Goal: Task Accomplishment & Management: Manage account settings

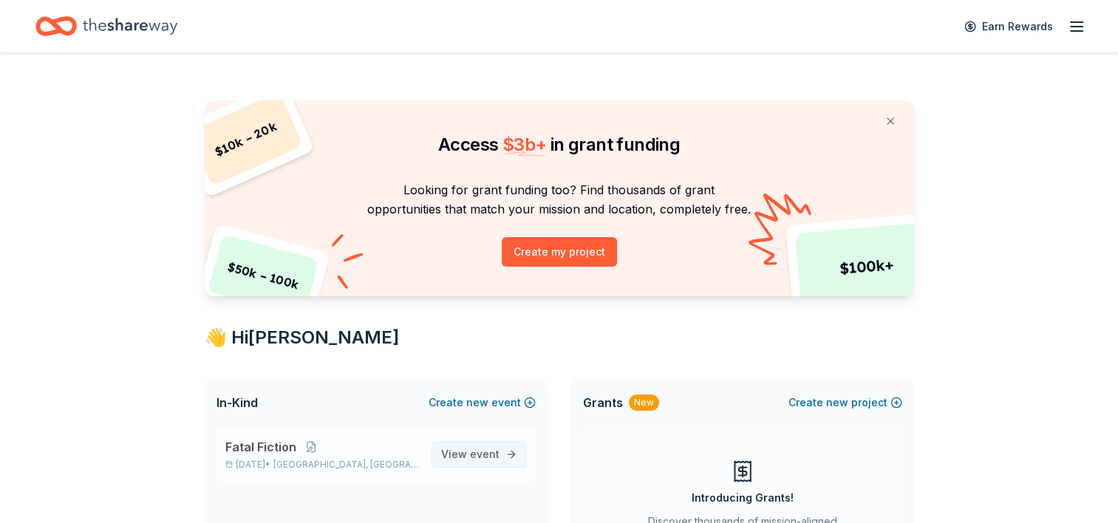
click at [457, 454] on span "View event" at bounding box center [470, 454] width 58 height 18
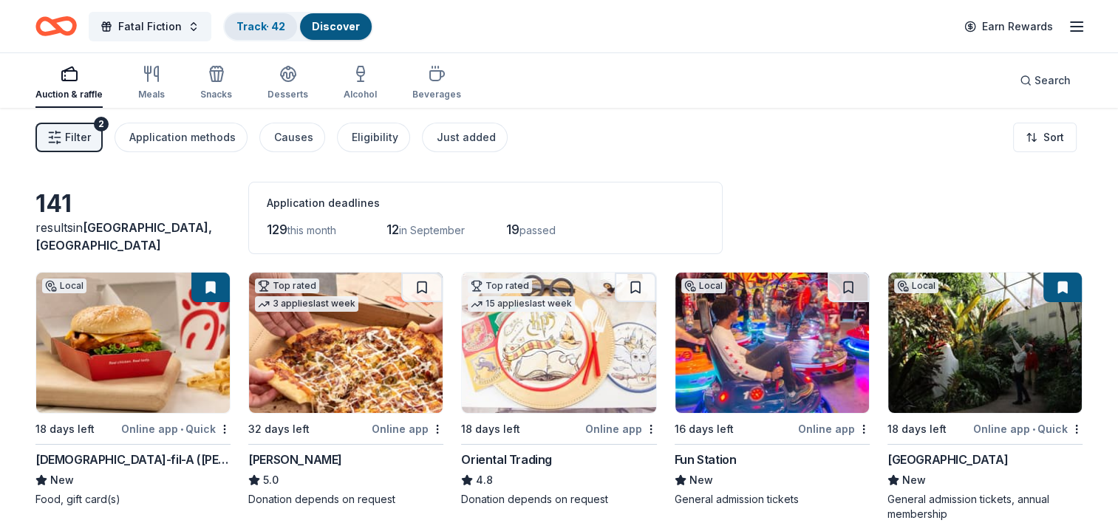
click at [267, 22] on link "Track · 42" at bounding box center [260, 26] width 49 height 13
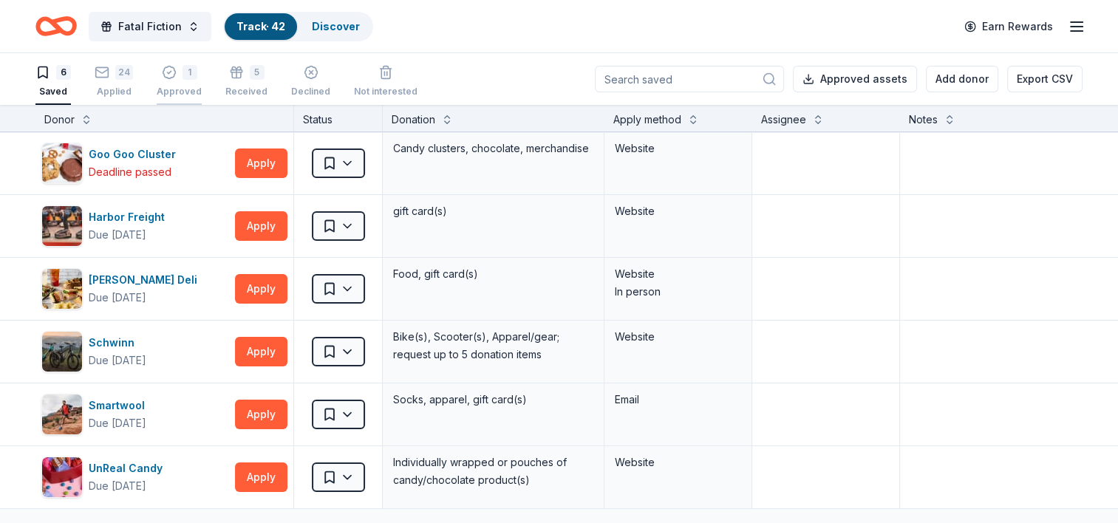
click at [182, 77] on div "1" at bounding box center [189, 72] width 15 height 15
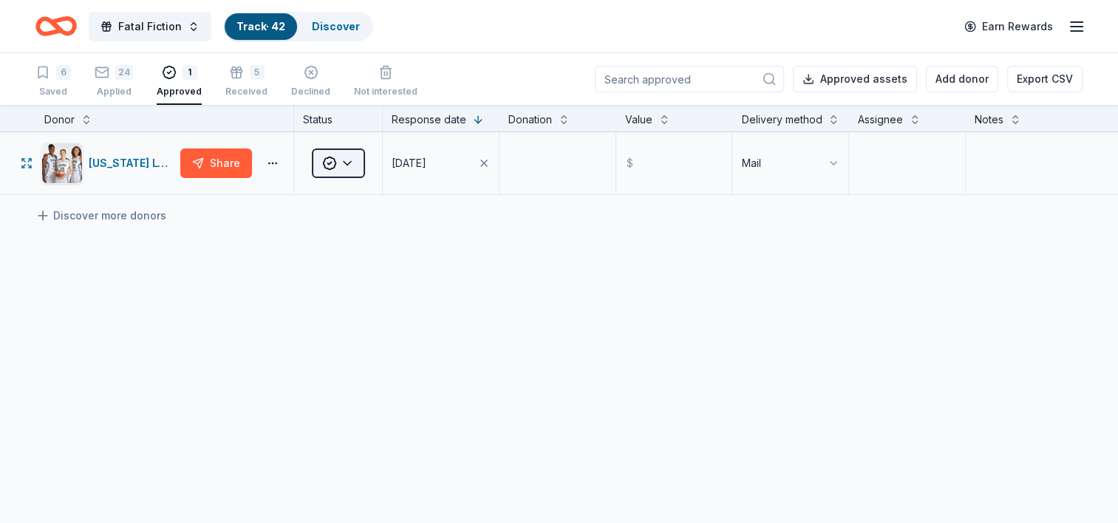
click at [353, 165] on html "Fatal Fiction Track · 42 Discover Earn Rewards 6 Saved 24 Applied 1 Approved 5 …" at bounding box center [559, 261] width 1118 height 523
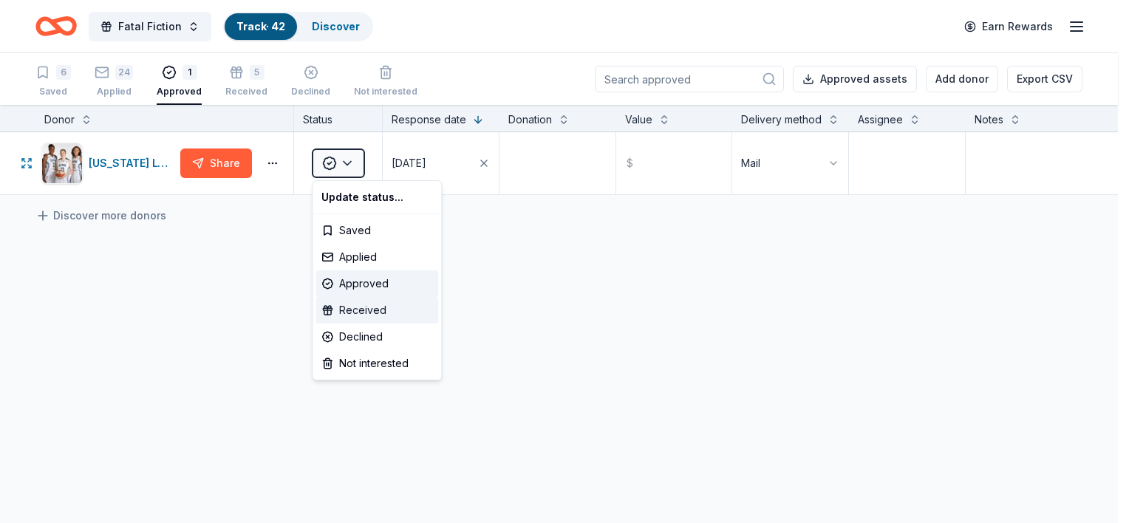
click at [368, 311] on div "Received" at bounding box center [376, 310] width 123 height 27
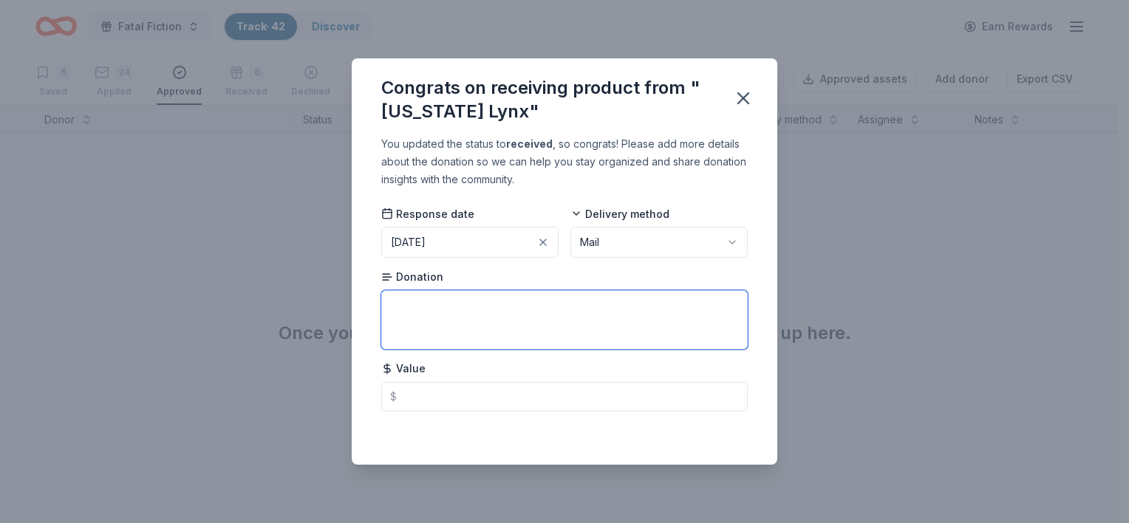
click at [417, 297] on textarea at bounding box center [564, 319] width 366 height 59
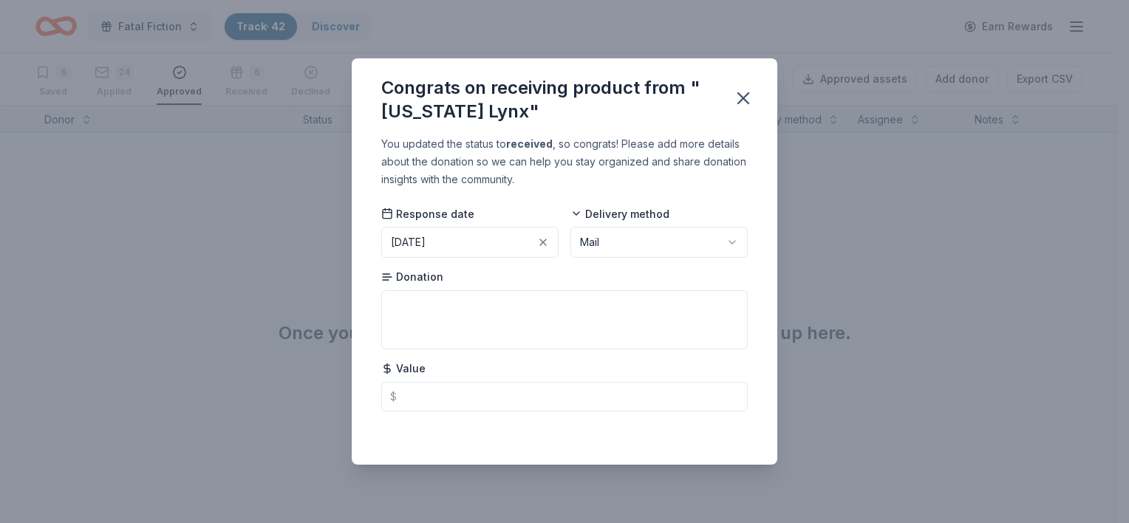
click at [525, 236] on button "[DATE]" at bounding box center [469, 242] width 177 height 31
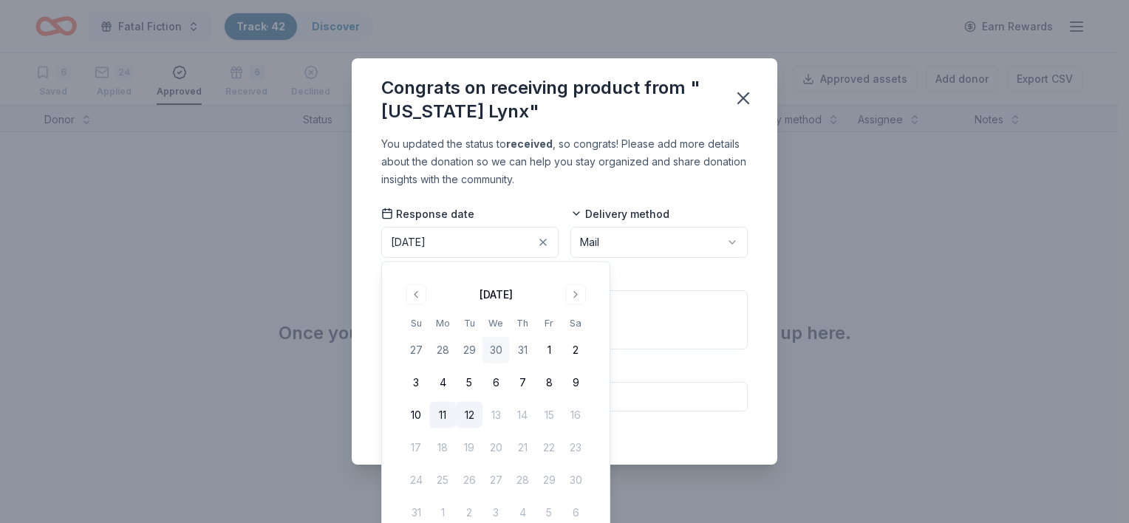
click at [440, 415] on button "11" at bounding box center [442, 415] width 27 height 27
click at [706, 178] on div "You updated the status to received , so congrats! Please add more details about…" at bounding box center [564, 161] width 366 height 53
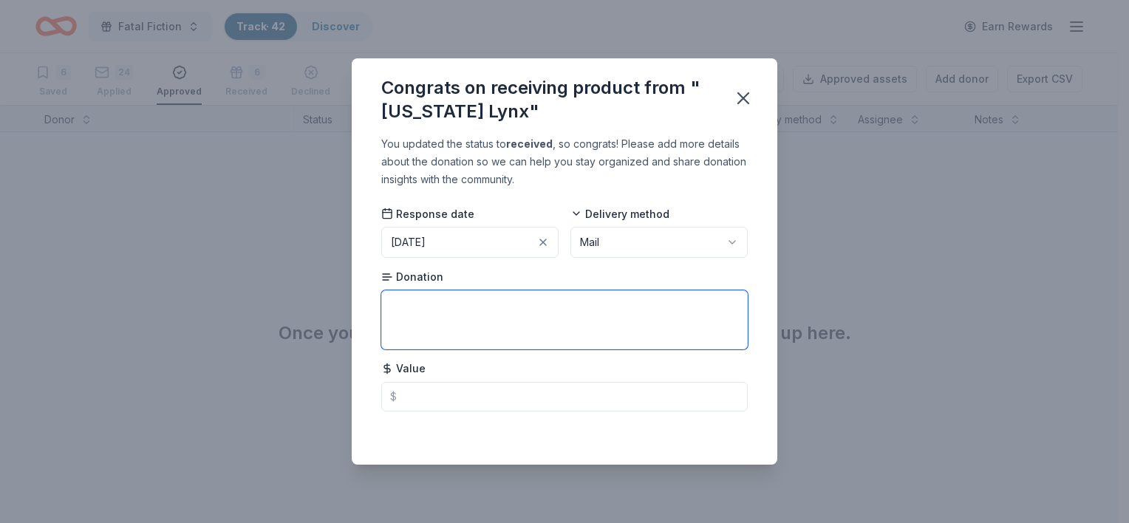
click at [457, 308] on textarea at bounding box center [564, 319] width 366 height 59
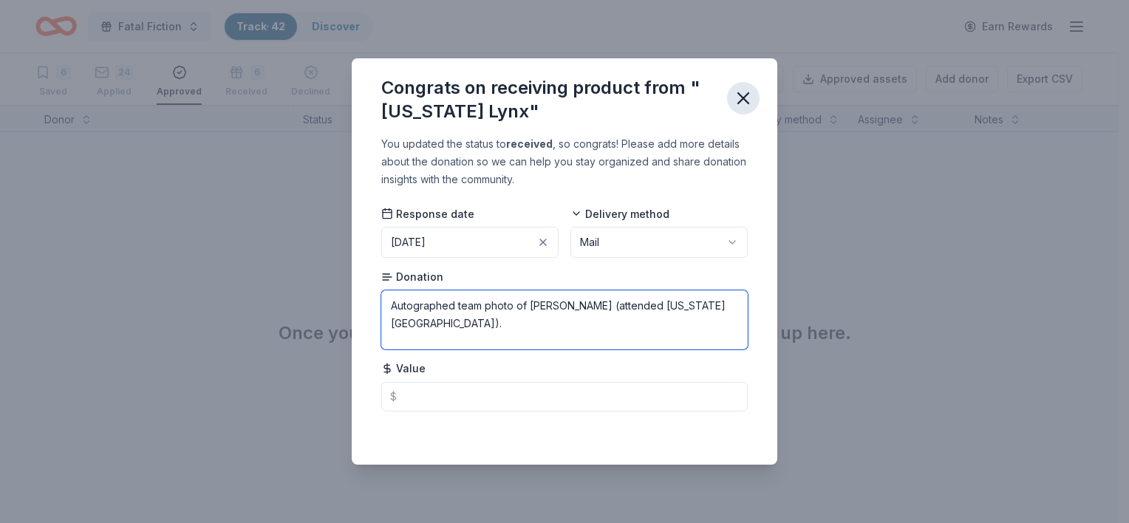
type textarea "Autographed team photo of [PERSON_NAME] (attended [US_STATE][GEOGRAPHIC_DATA])."
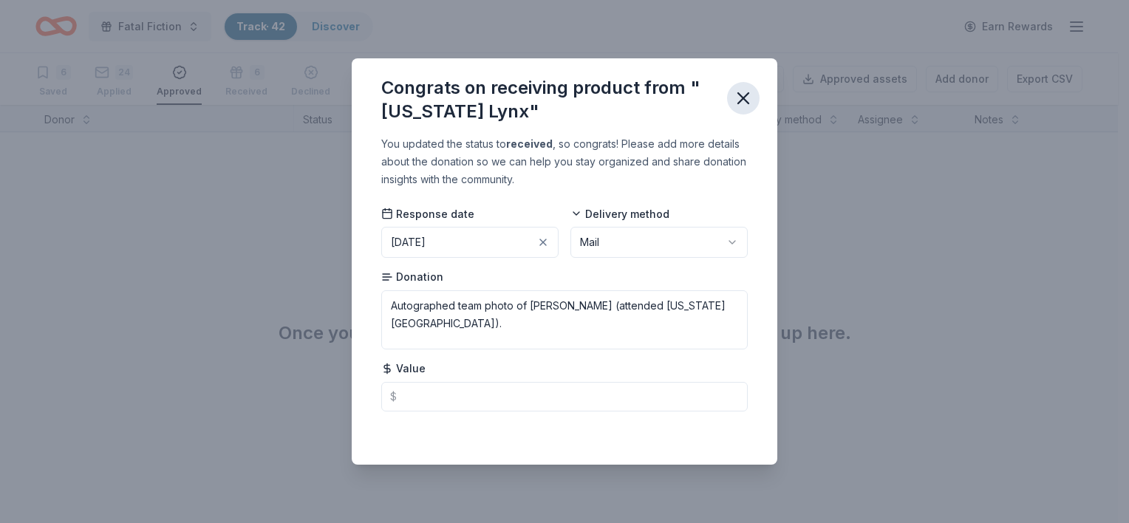
click at [742, 102] on icon "button" at bounding box center [743, 98] width 21 height 21
